Goal: Task Accomplishment & Management: Use online tool/utility

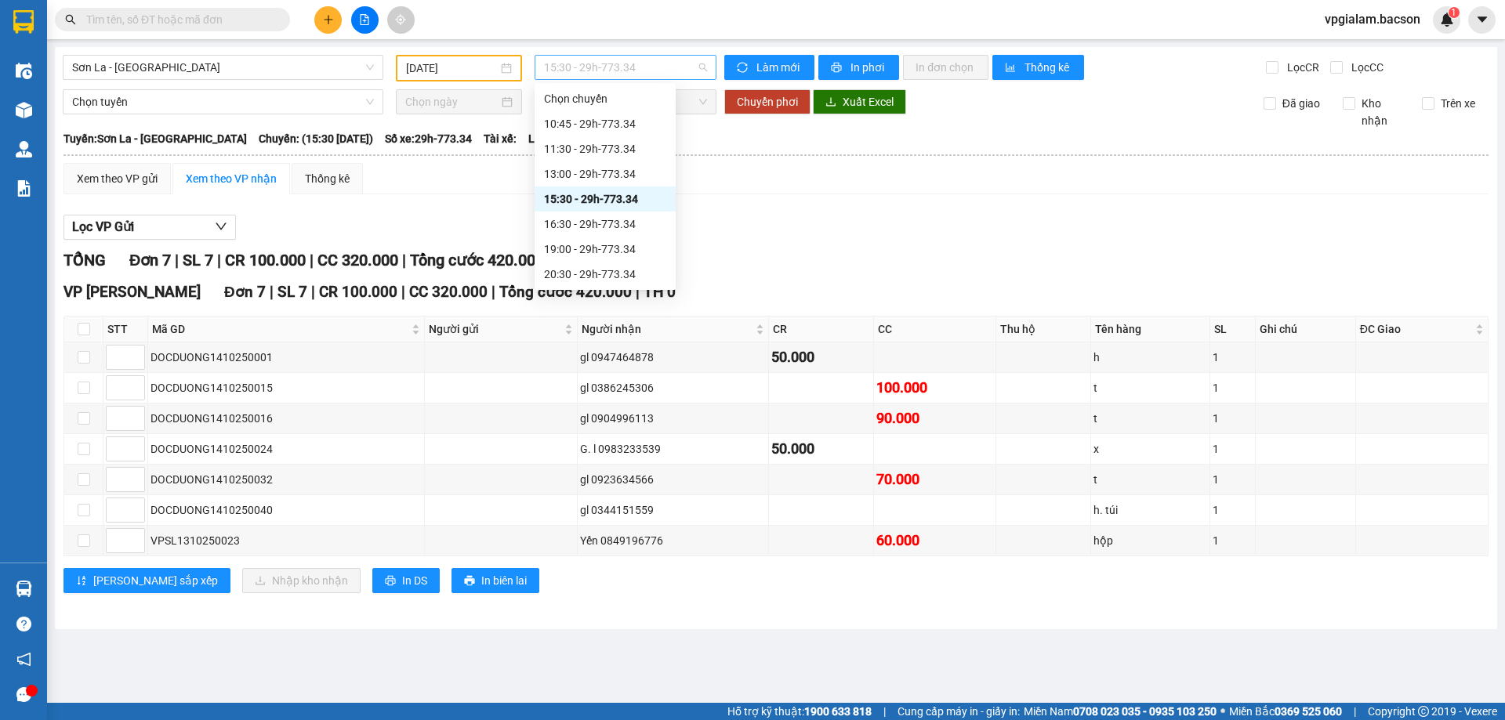
click at [583, 67] on span "15:30 - 29h-773.34" at bounding box center [625, 68] width 163 height 24
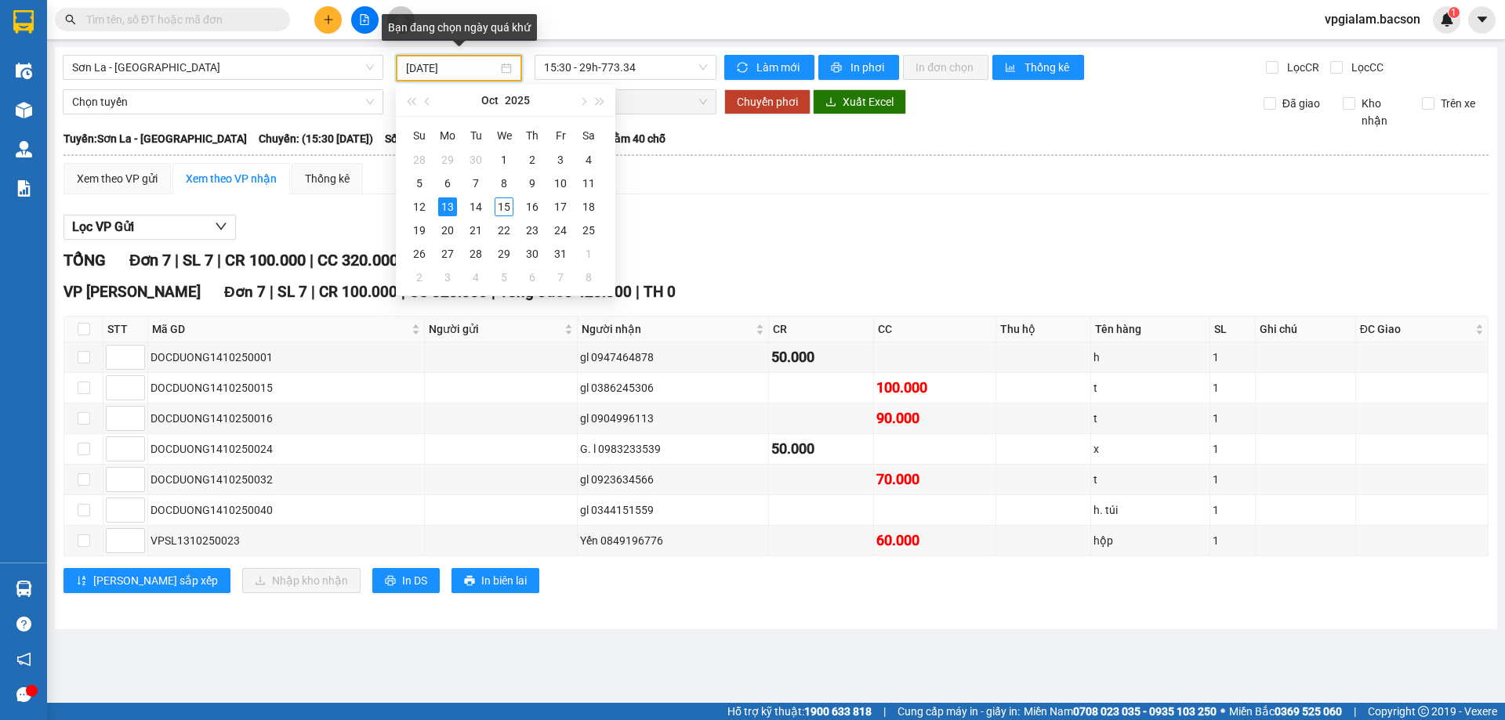
click at [469, 65] on input "[DATE]" at bounding box center [452, 68] width 92 height 17
click at [474, 202] on div "14" at bounding box center [475, 207] width 19 height 19
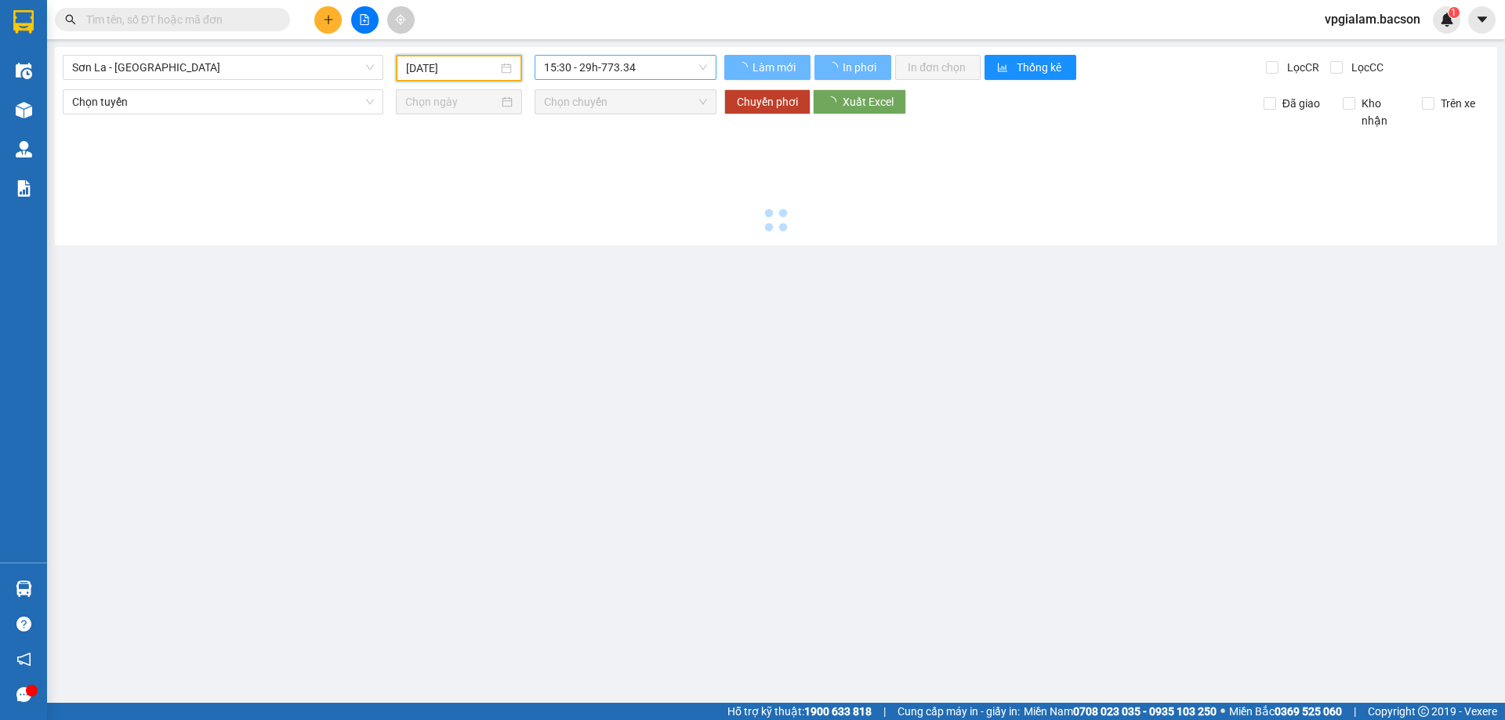
type input "[DATE]"
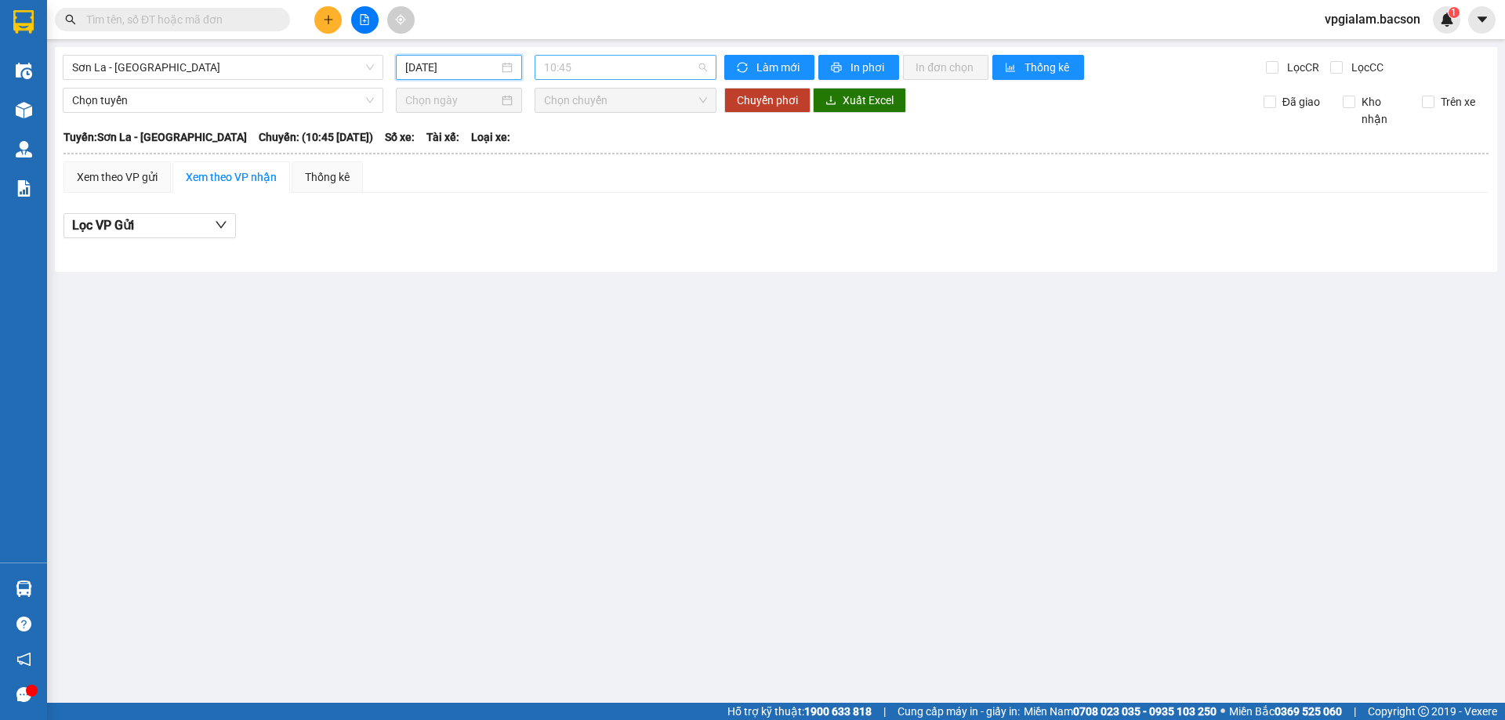
click at [571, 67] on span "10:45" at bounding box center [625, 68] width 163 height 24
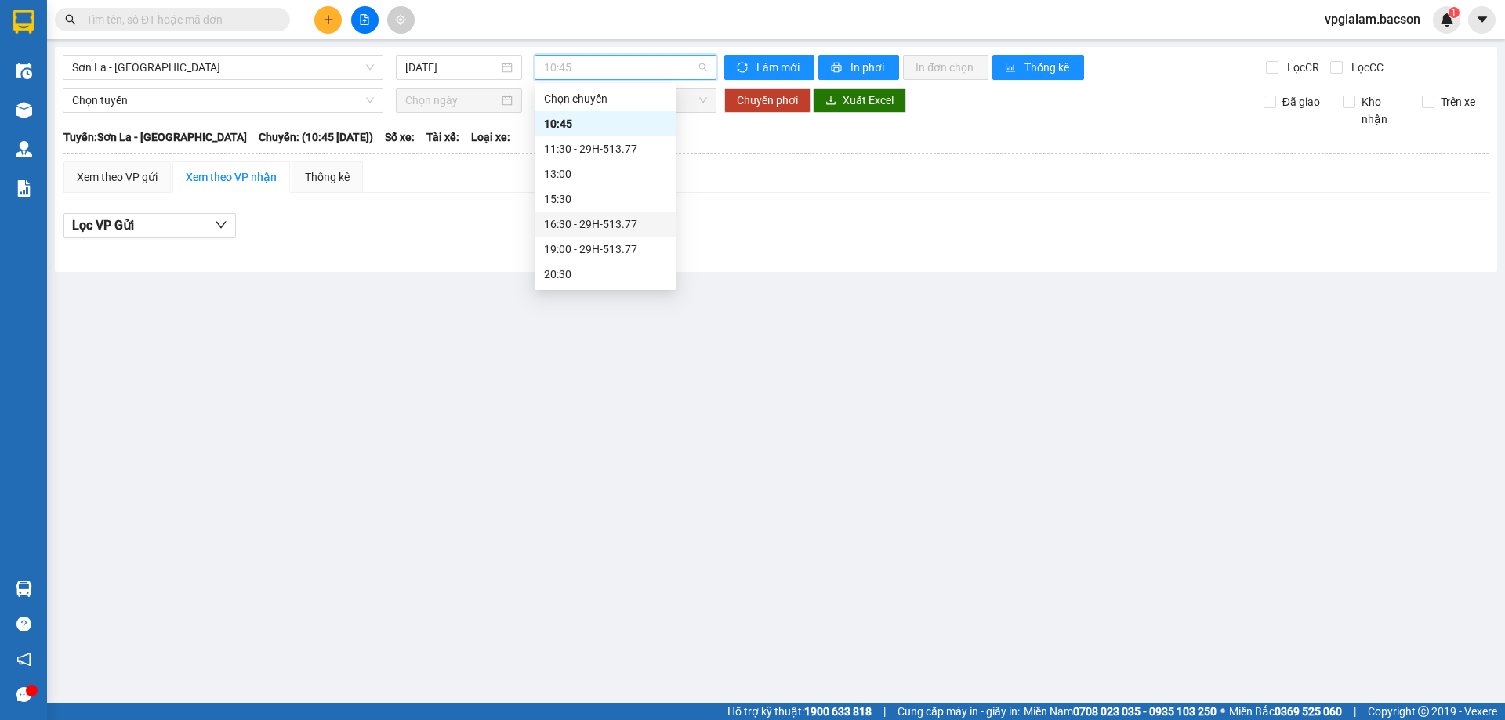
click at [603, 227] on div "16:30 - 29H-513.77" at bounding box center [605, 224] width 122 height 17
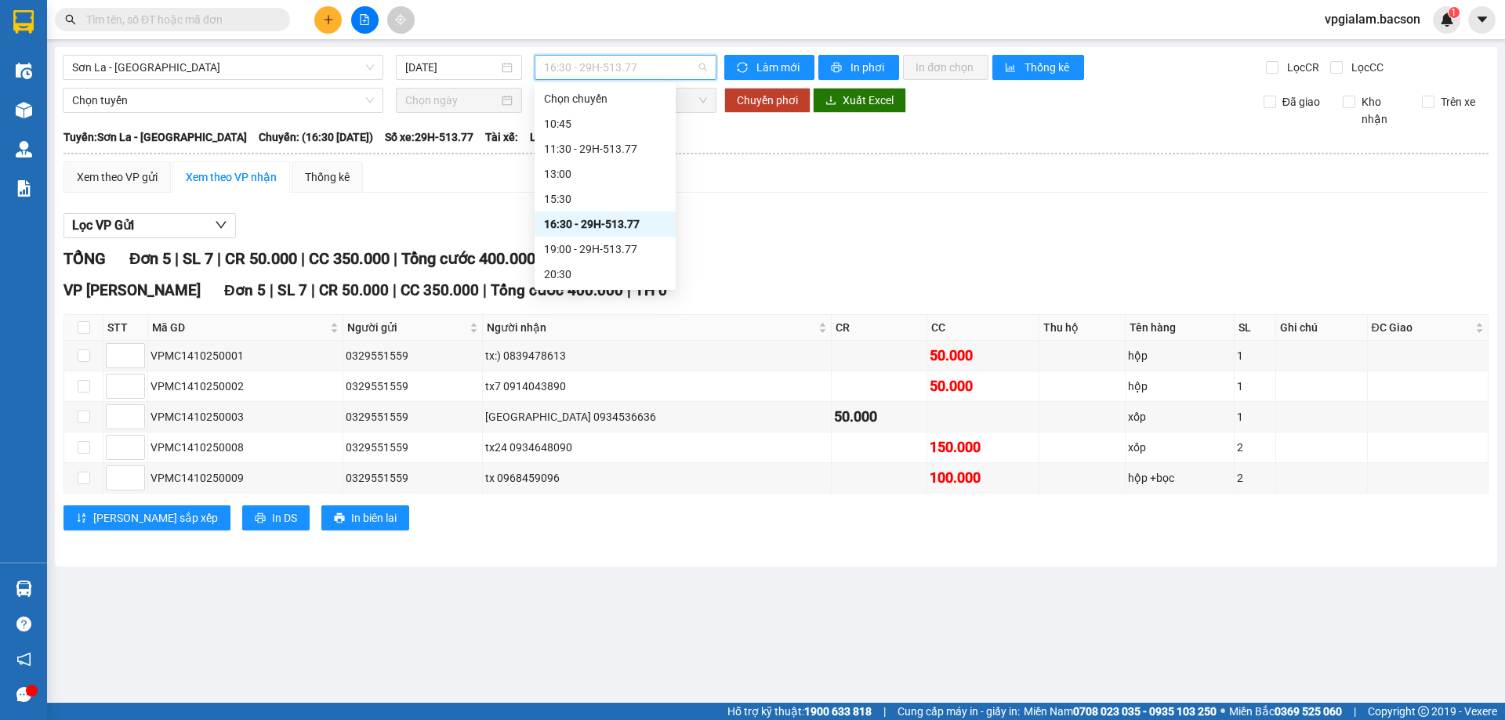
click at [613, 66] on span "16:30 - 29H-513.77" at bounding box center [625, 68] width 163 height 24
click at [604, 223] on div "21:30 - 29H-513.77" at bounding box center [605, 224] width 122 height 17
